Goal: Check status: Check status

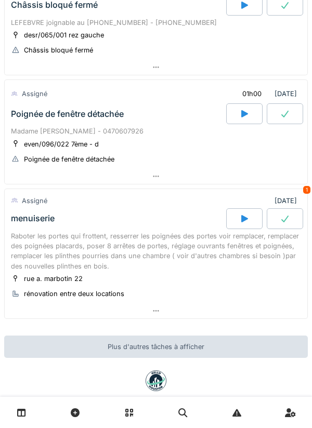
scroll to position [220, 0]
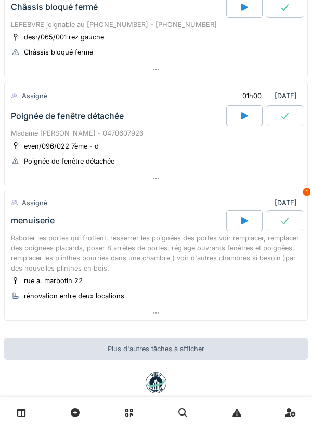
click at [153, 260] on div "Raboter les portes qui frottent, resserrer les poignées des portes voir remplac…" at bounding box center [156, 253] width 290 height 40
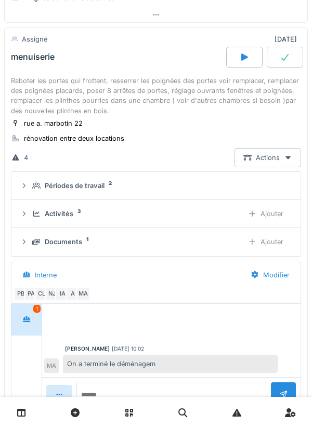
scroll to position [382, 0]
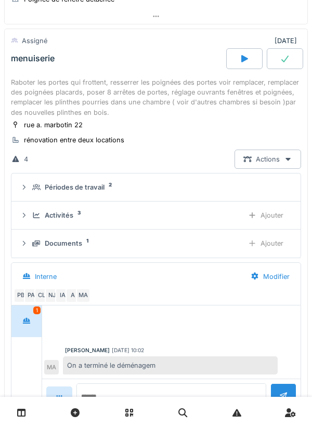
click at [161, 223] on div "Activités 3 Ajouter" at bounding box center [156, 215] width 272 height 19
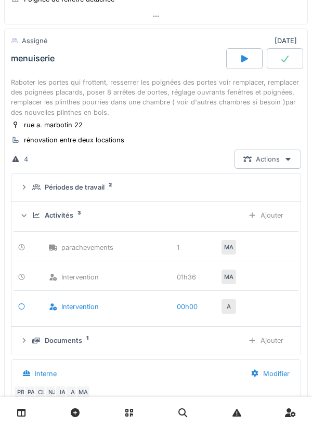
click at [174, 220] on div "Activités 3 Ajouter" at bounding box center [156, 215] width 272 height 19
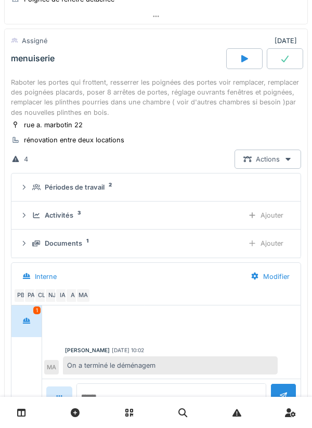
click at [181, 242] on div "Documents 1" at bounding box center [133, 244] width 203 height 10
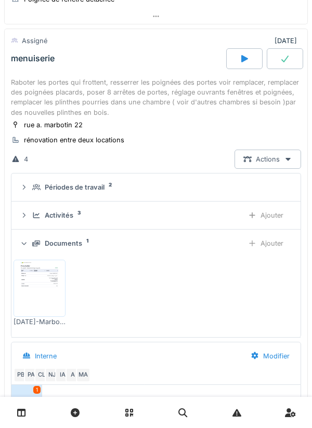
click at [182, 239] on div "Documents 1" at bounding box center [133, 244] width 203 height 10
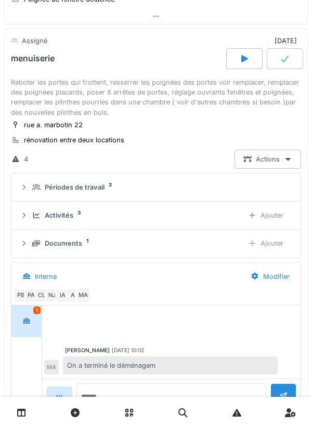
click at [164, 183] on div "Périodes de travail 2" at bounding box center [160, 187] width 256 height 10
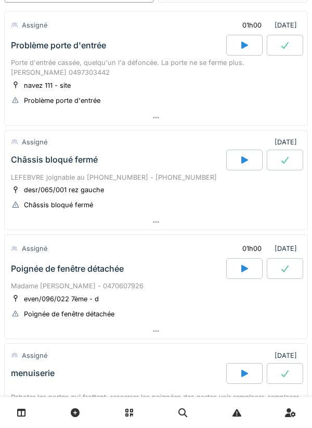
scroll to position [0, 0]
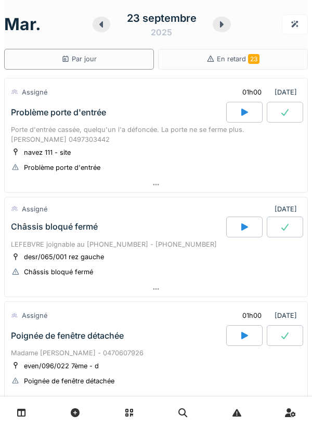
click at [231, 155] on div "navez 111 - site Problème porte d'entrée" at bounding box center [156, 160] width 290 height 26
click at [167, 142] on div "Porte d'entrée cassée, quelqu'un l'a défoncée. La porte ne se ferme plus. [PERS…" at bounding box center [156, 135] width 290 height 20
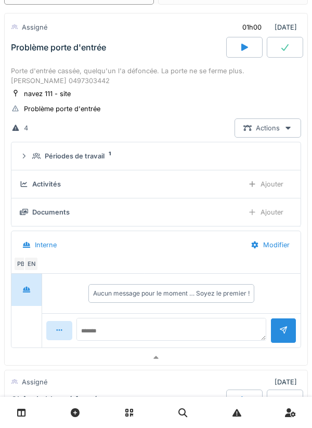
scroll to position [60, 0]
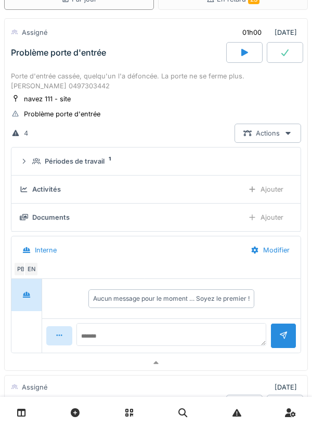
click at [248, 51] on icon at bounding box center [244, 52] width 10 height 8
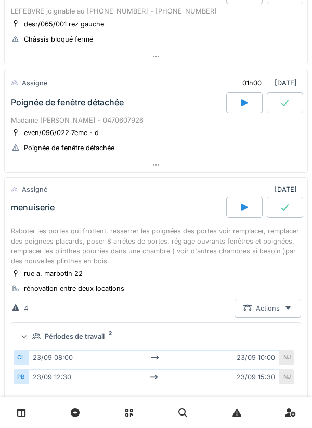
scroll to position [478, 0]
